Goal: Information Seeking & Learning: Find specific fact

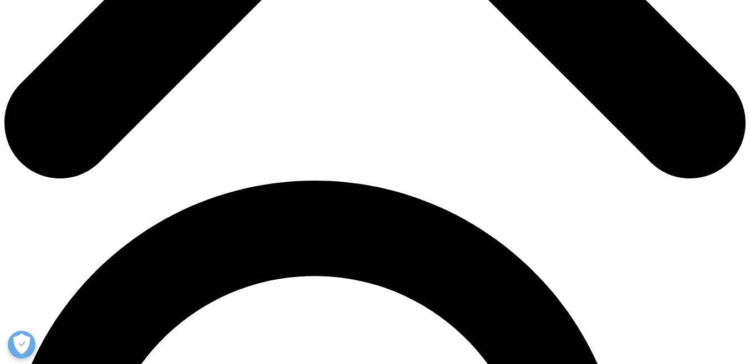
scroll to position [580, 0]
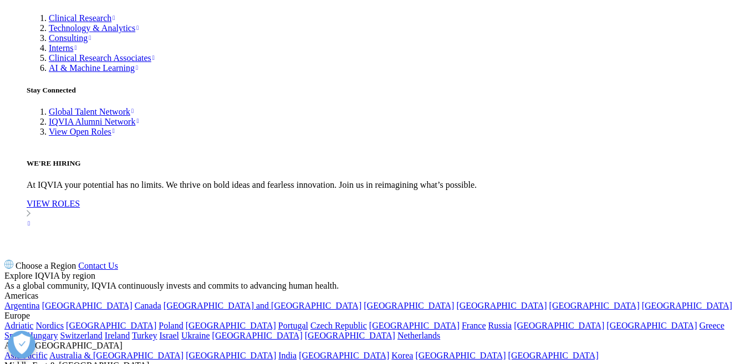
scroll to position [3979, 0]
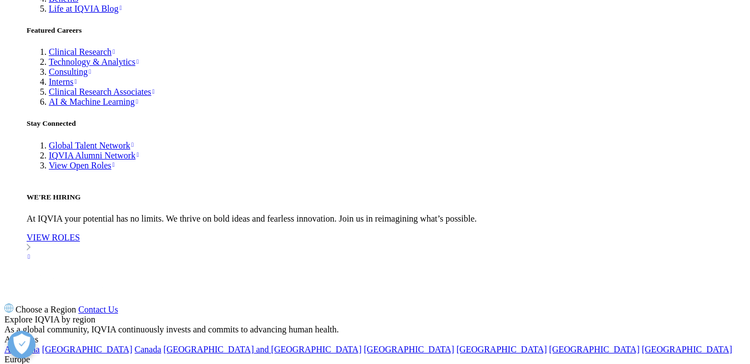
drag, startPoint x: 209, startPoint y: 162, endPoint x: 580, endPoint y: 160, distance: 371.2
copy p "Roles of patient organisations in rare disease research and orphan drug develop…"
drag, startPoint x: 159, startPoint y: 187, endPoint x: 316, endPoint y: 184, distance: 157.4
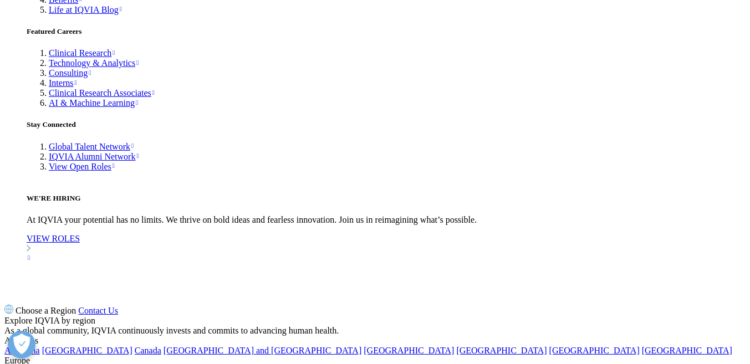
copy p "doi:10.13220/[PERSON_NAME]cnki.jipr.2017.02.022"
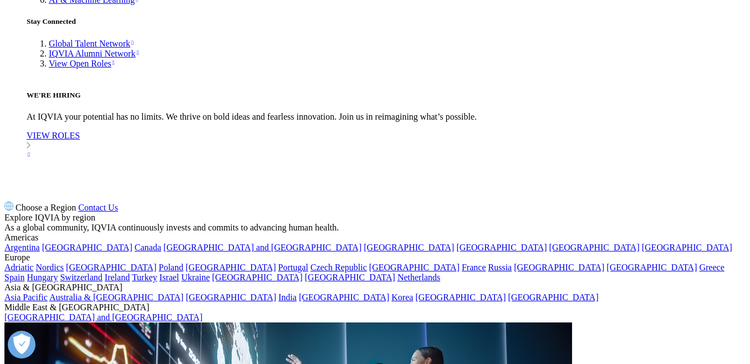
scroll to position [4093, 0]
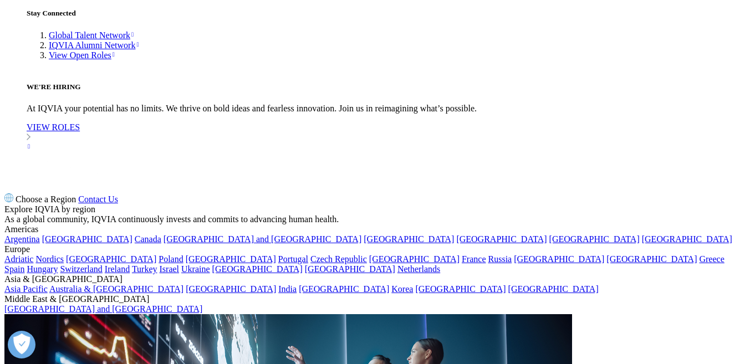
drag, startPoint x: 169, startPoint y: 48, endPoint x: 203, endPoint y: 45, distance: 34.5
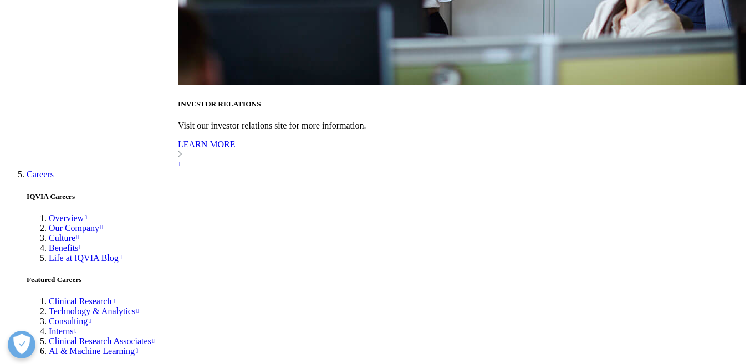
copy p "[PERSON_NAME]"
drag, startPoint x: 209, startPoint y: 47, endPoint x: 571, endPoint y: 43, distance: 361.3
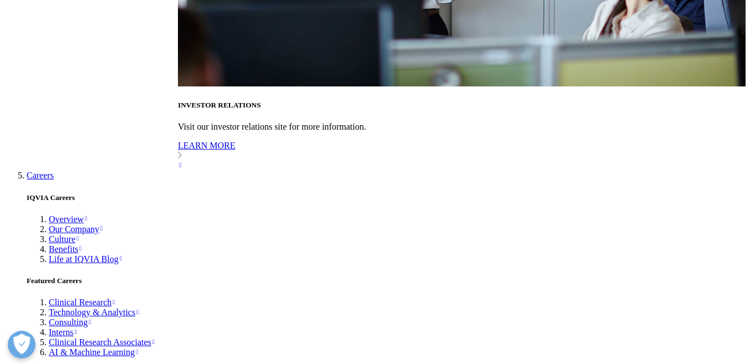
copy p "Roles of patient organisations in rare disease research and orphan drug develop…"
drag, startPoint x: 158, startPoint y: 59, endPoint x: 363, endPoint y: 60, distance: 204.5
copy p "International Journal of Pharmaceutical Research"
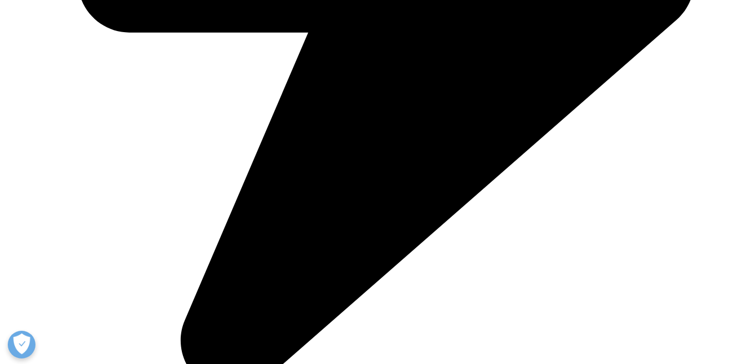
scroll to position [1019, 0]
